Goal: Information Seeking & Learning: Understand process/instructions

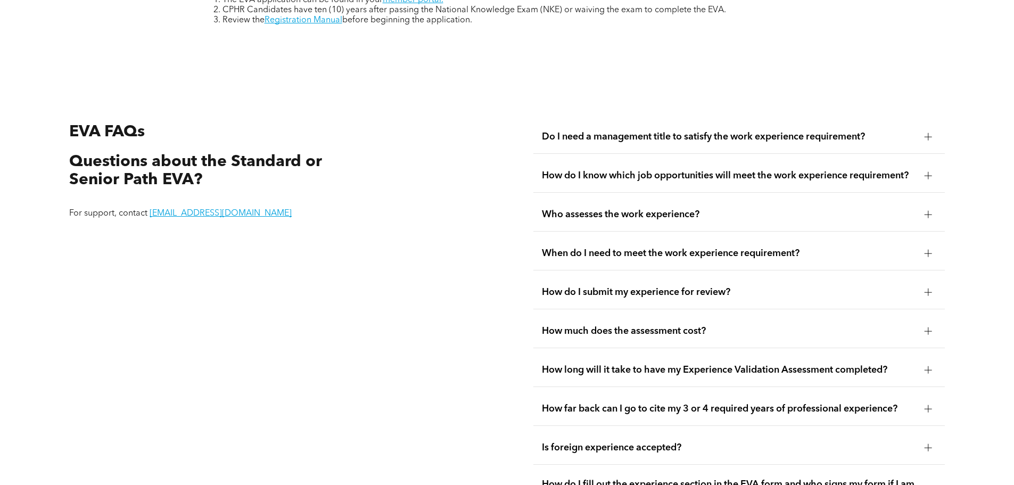
scroll to position [1784, 0]
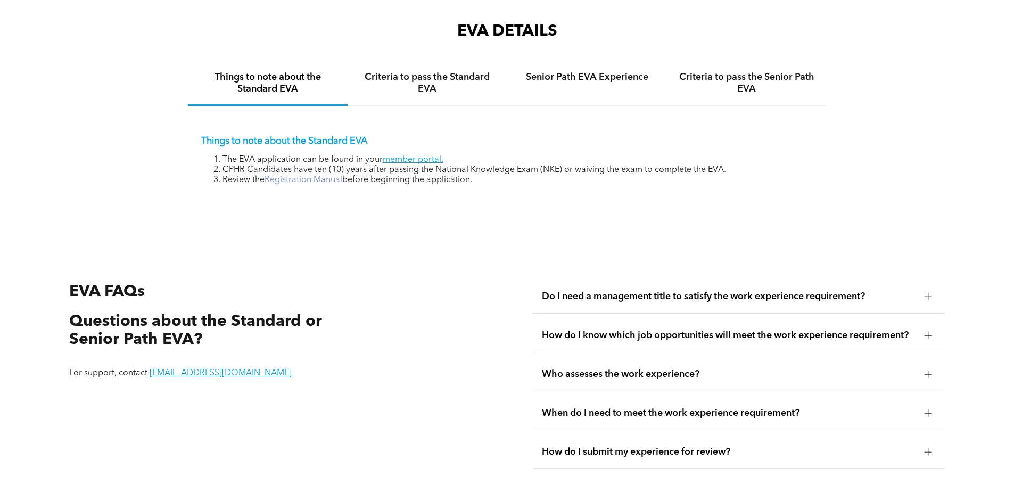
click at [297, 176] on link "Registration Manual" at bounding box center [303, 180] width 78 height 9
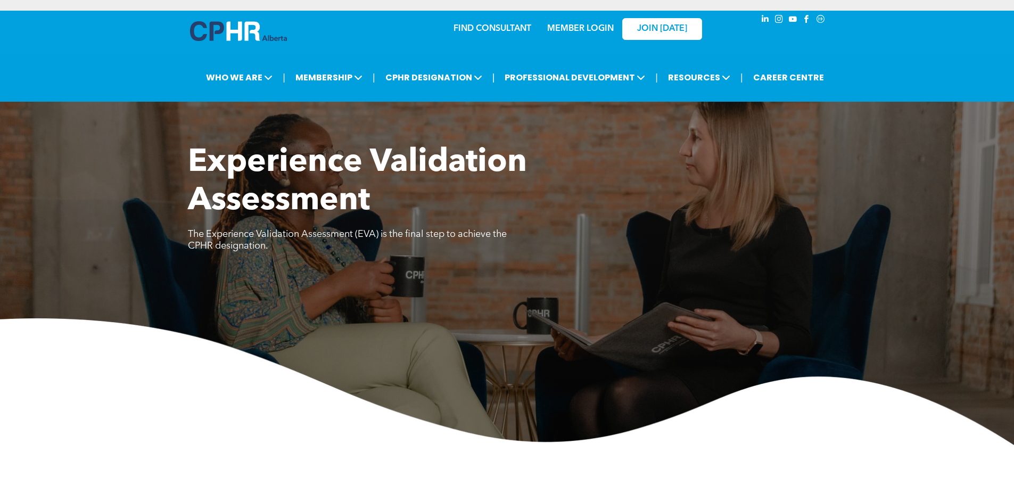
scroll to position [1277, 0]
